Goal: Check status: Check status

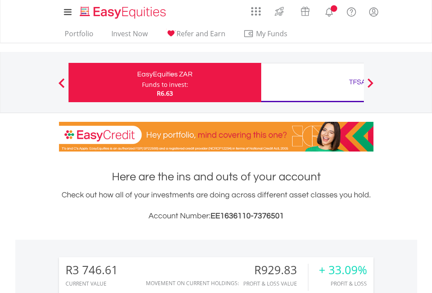
scroll to position [84, 137]
click at [142, 83] on div "Funds to invest:" at bounding box center [165, 84] width 46 height 9
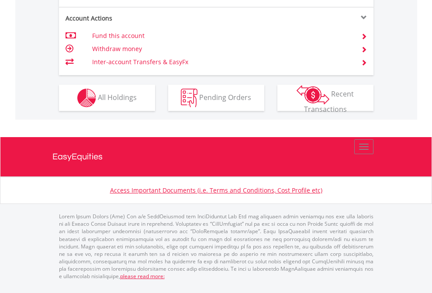
scroll to position [890, 0]
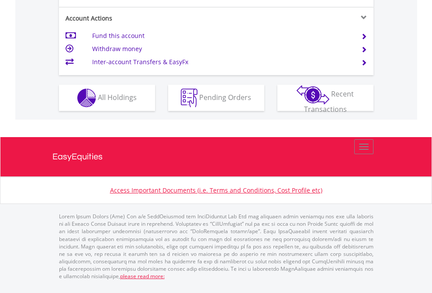
scroll to position [855, 0]
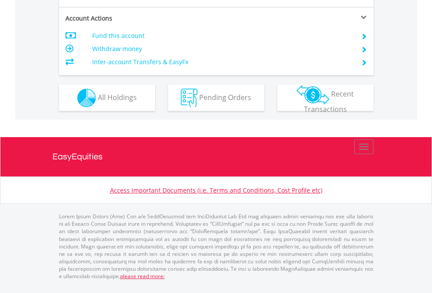
scroll to position [837, 0]
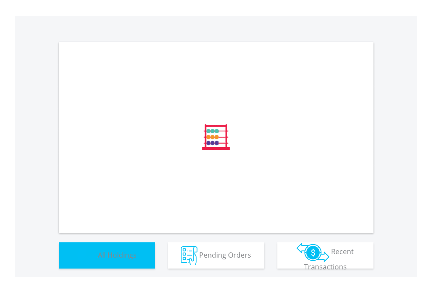
click at [98, 259] on span "All Holdings" at bounding box center [117, 255] width 39 height 10
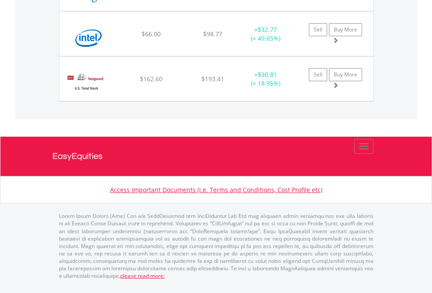
scroll to position [84, 137]
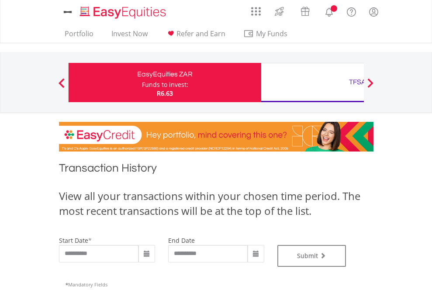
type input "**********"
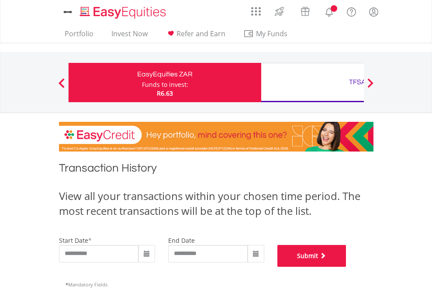
click at [346, 267] on button "Submit" at bounding box center [311, 256] width 69 height 22
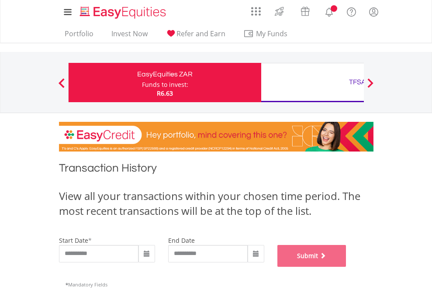
scroll to position [354, 0]
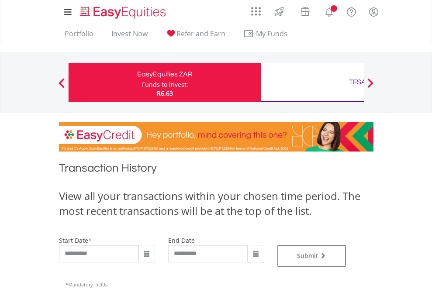
click at [312, 83] on div "TFSA" at bounding box center [357, 82] width 182 height 12
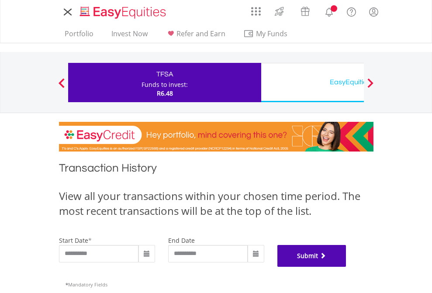
click at [346, 267] on button "Submit" at bounding box center [311, 256] width 69 height 22
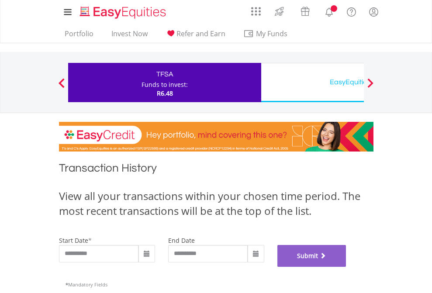
scroll to position [354, 0]
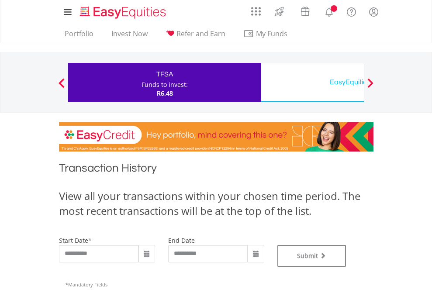
click at [312, 83] on div "EasyEquities USD" at bounding box center [357, 82] width 182 height 12
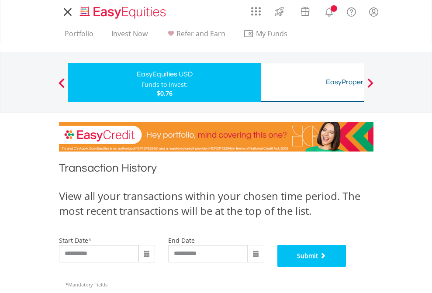
click at [346, 267] on button "Submit" at bounding box center [311, 256] width 69 height 22
